Goal: Information Seeking & Learning: Learn about a topic

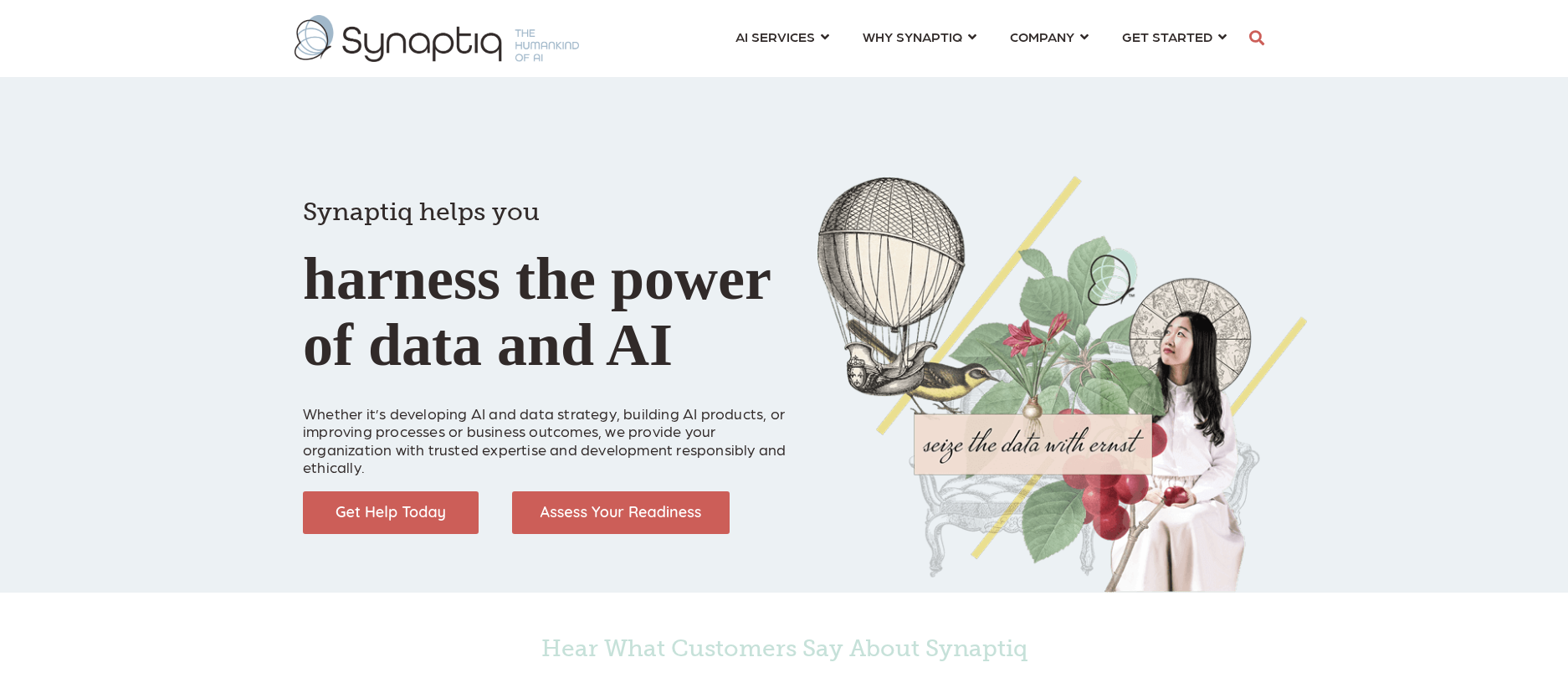
scroll to position [0, 7]
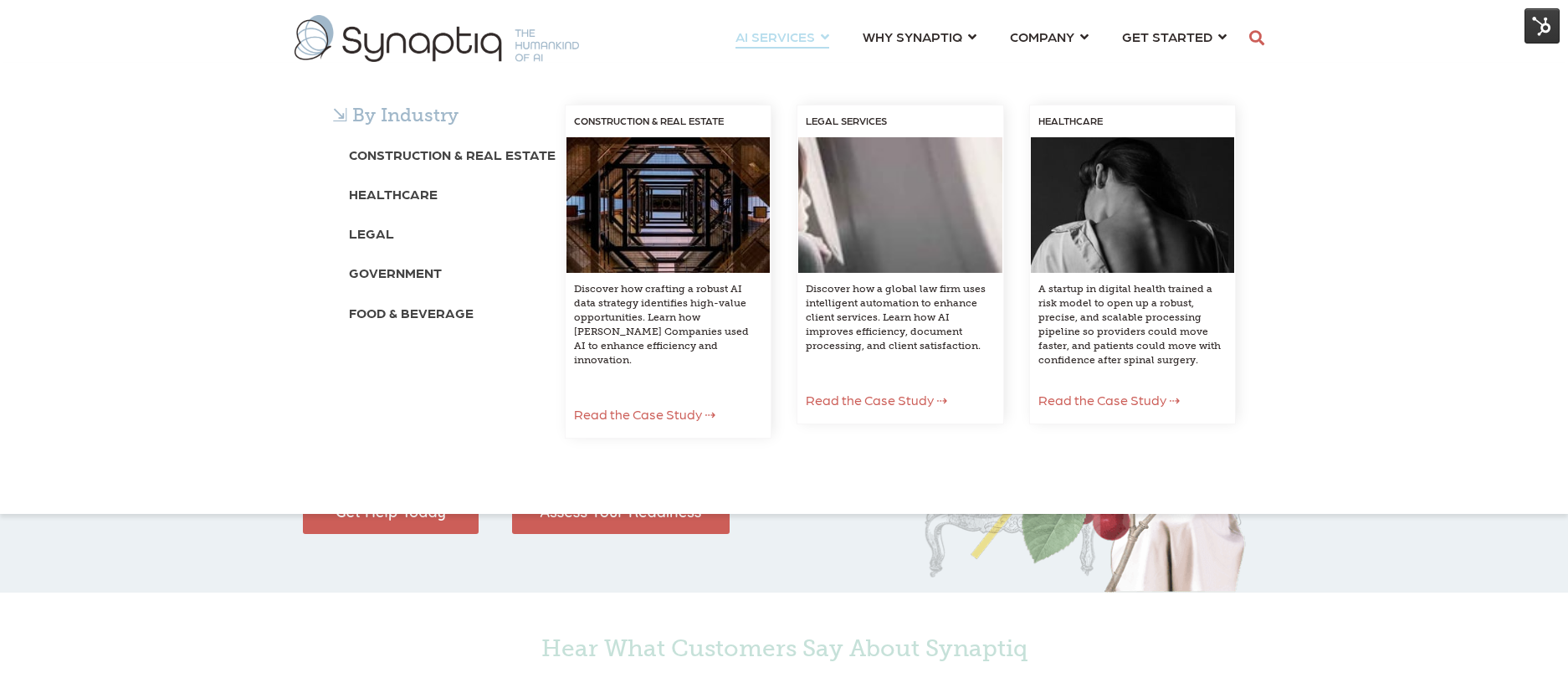
click at [792, 63] on div "⇲ By Industry Construction & Real Estate Healthcare Legal Government Food & Bev…" at bounding box center [784, 288] width 1568 height 451
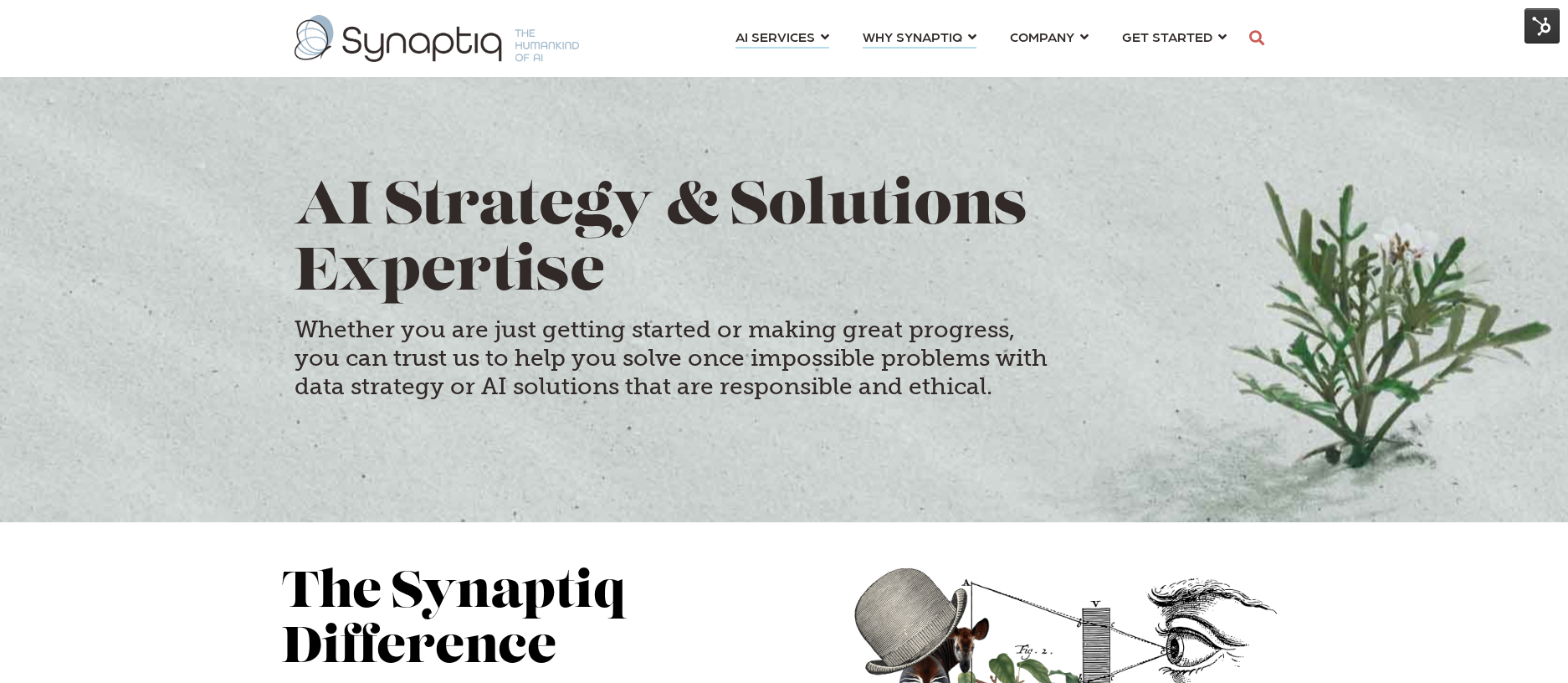
click at [880, 46] on li "WHY SYNAPTIQ ⇲ Dive Into Case Studies Resources Partnerships Blog LEGAL SERVICE…" at bounding box center [919, 36] width 113 height 31
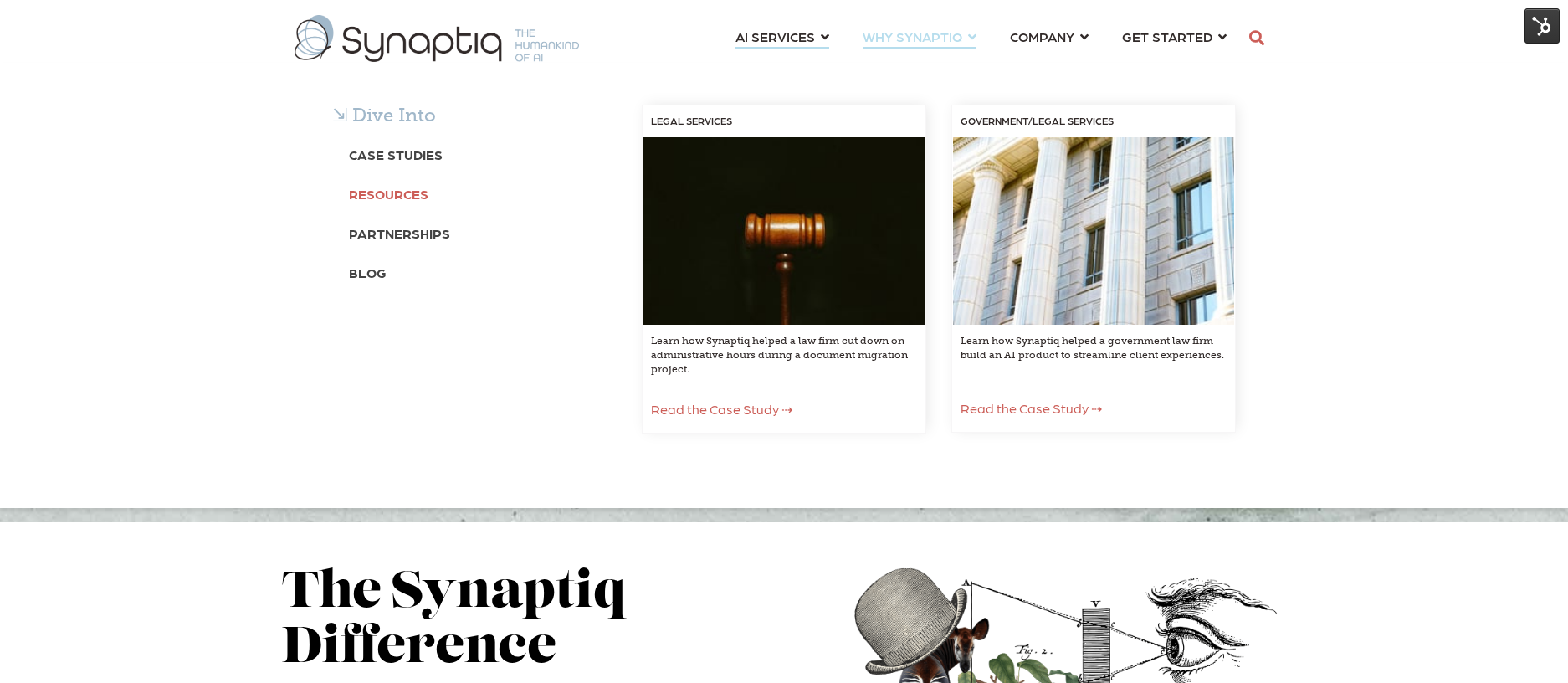
click at [392, 192] on b "Resources" at bounding box center [389, 194] width 80 height 16
